Goal: Find specific page/section: Find specific page/section

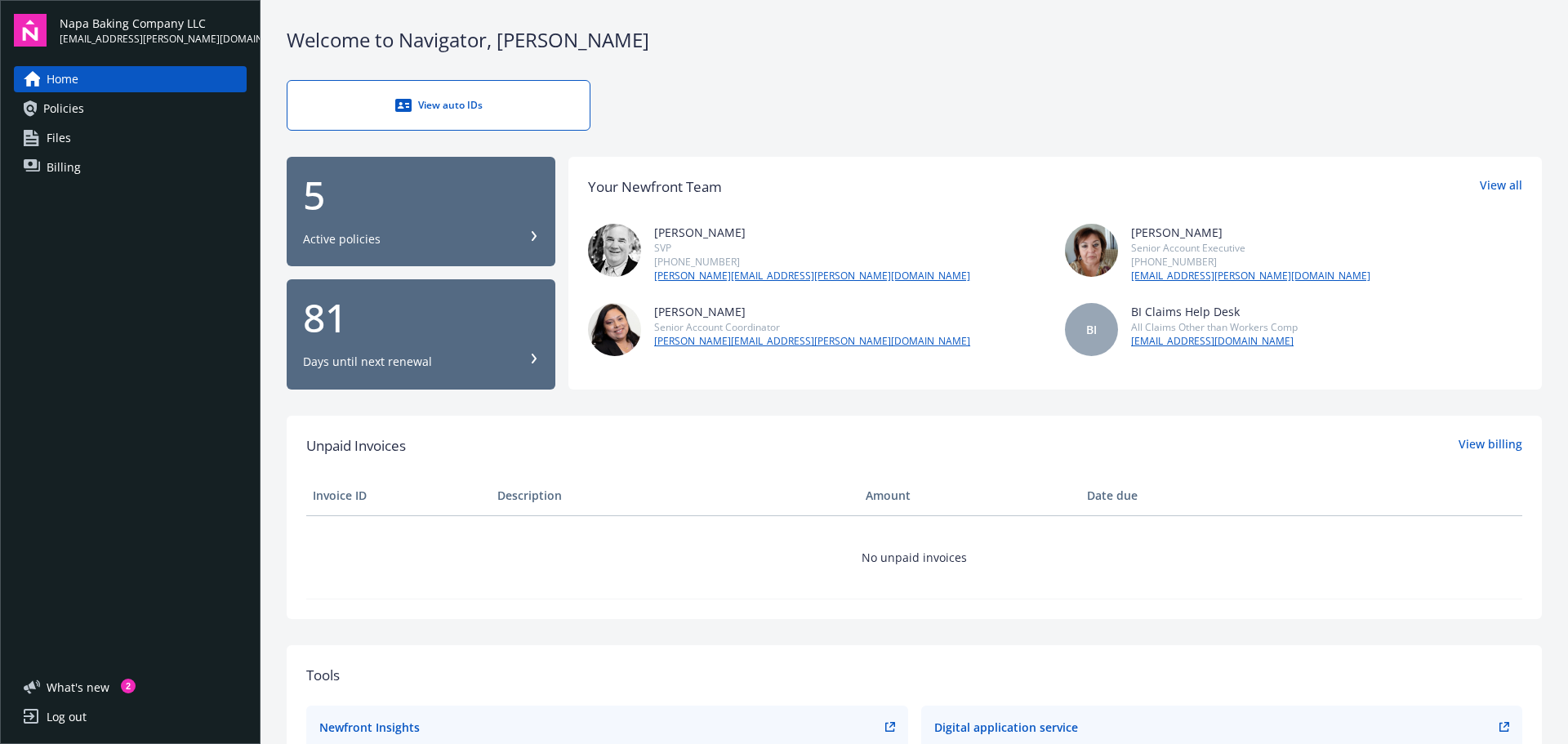
click at [111, 108] on link "Policies" at bounding box center [130, 109] width 232 height 26
